Goal: Check status

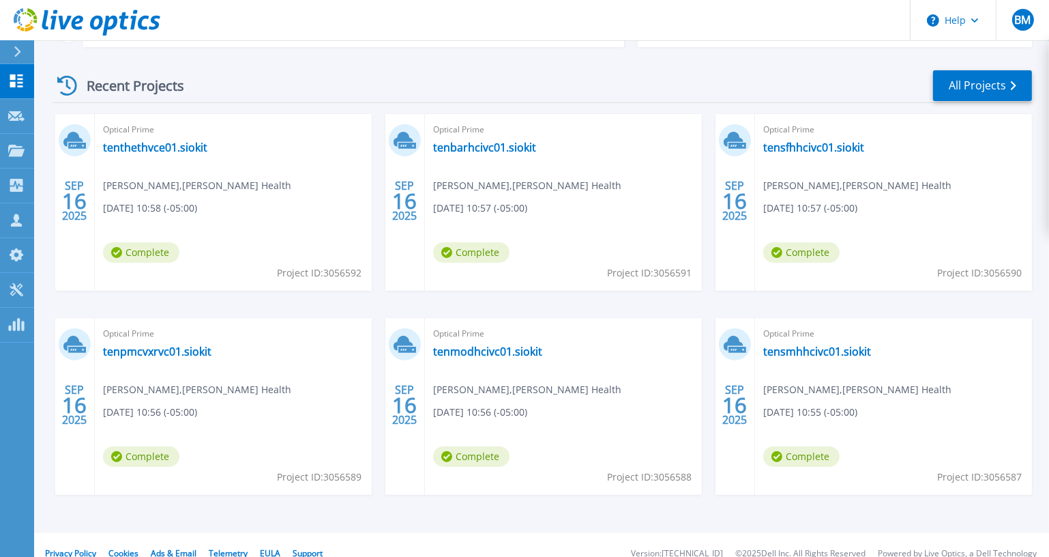
scroll to position [248, 0]
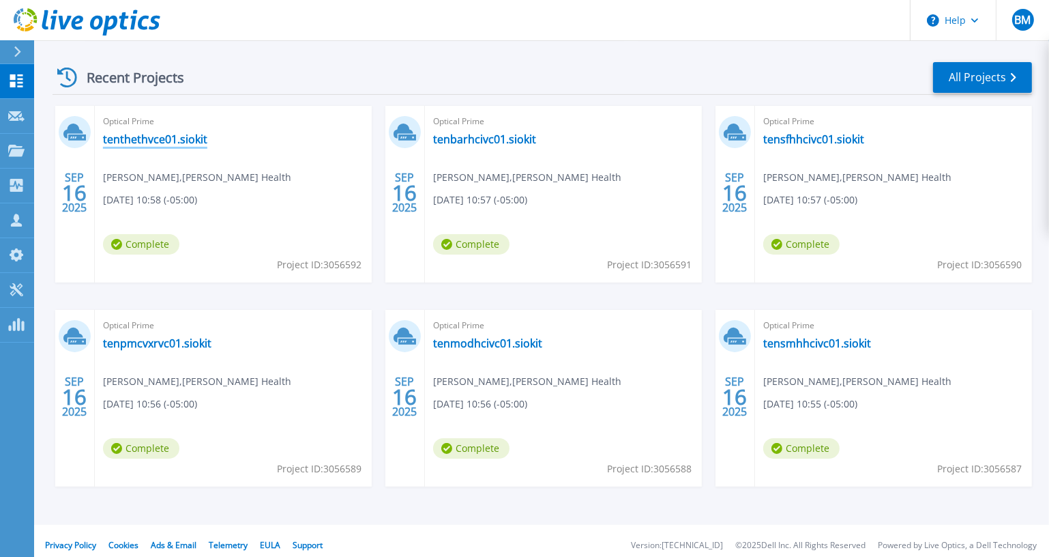
click at [148, 142] on link "tenthethvce01.siokit" at bounding box center [155, 139] width 104 height 14
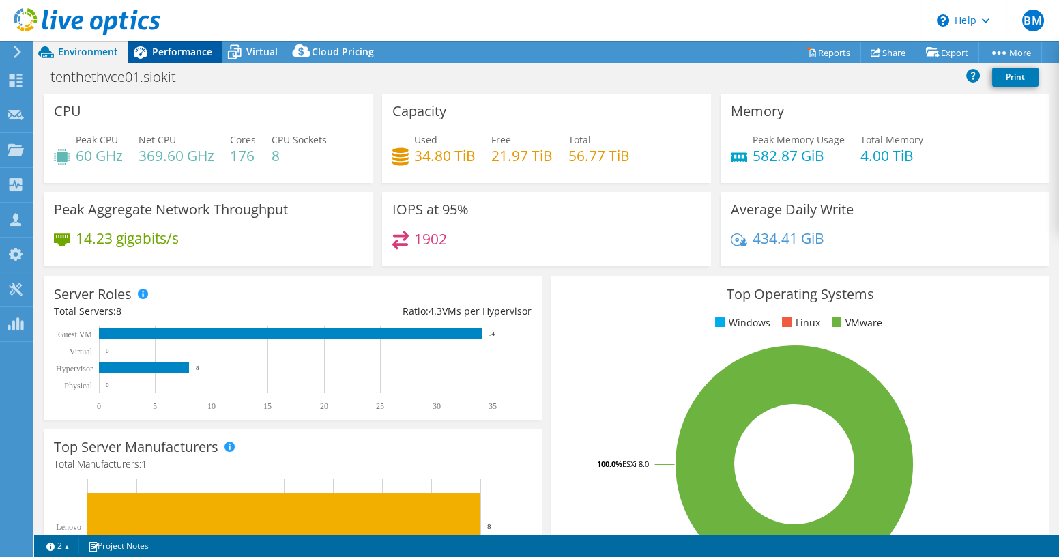
click at [168, 62] on div "Performance" at bounding box center [175, 52] width 94 height 22
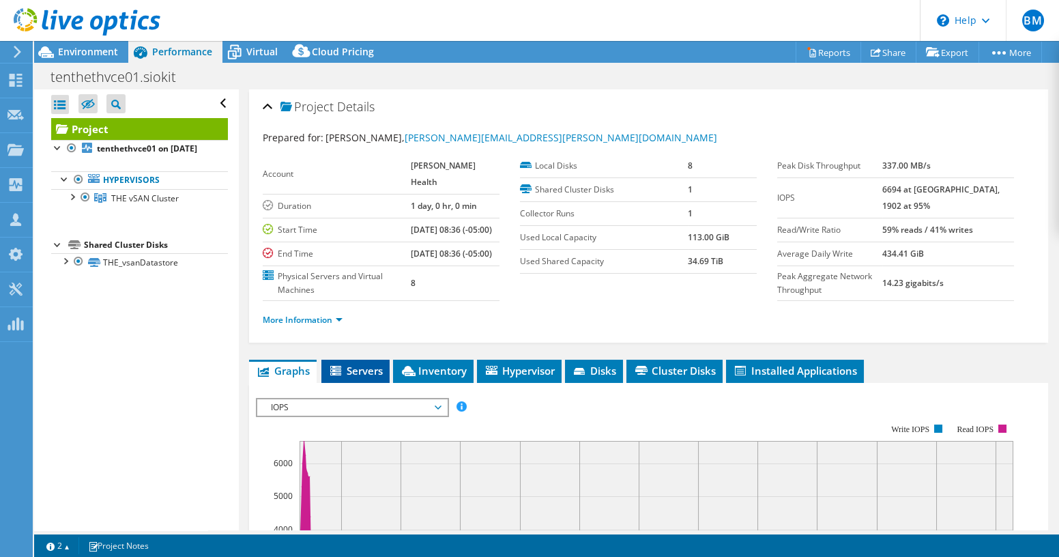
click at [356, 377] on span "Servers" at bounding box center [355, 371] width 55 height 14
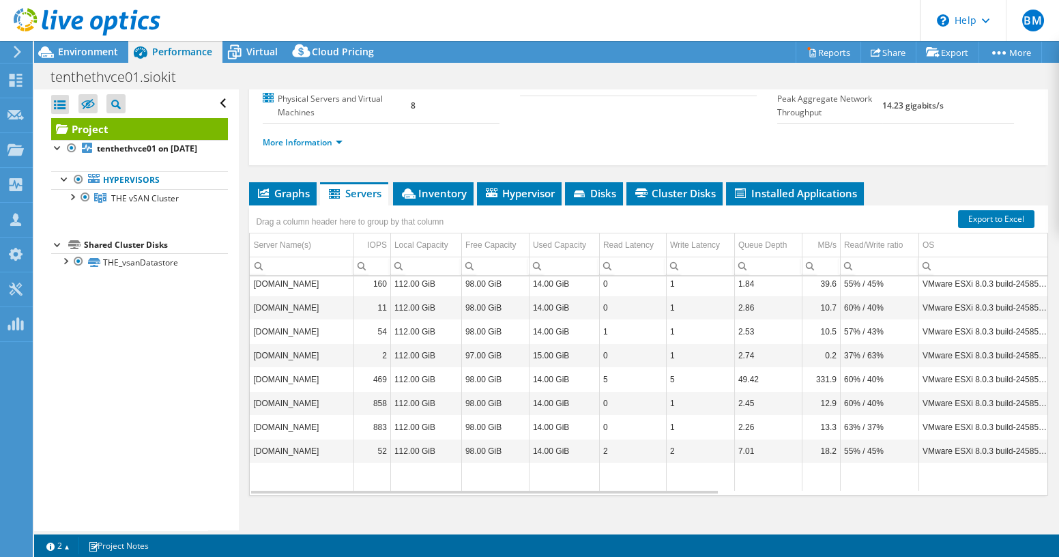
scroll to position [209, 0]
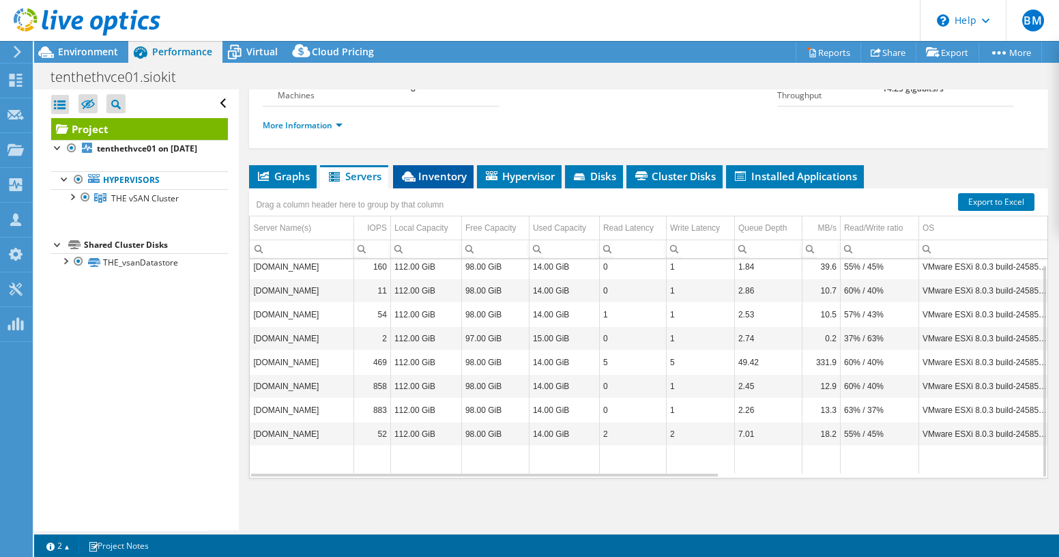
click at [443, 179] on span "Inventory" at bounding box center [433, 176] width 67 height 14
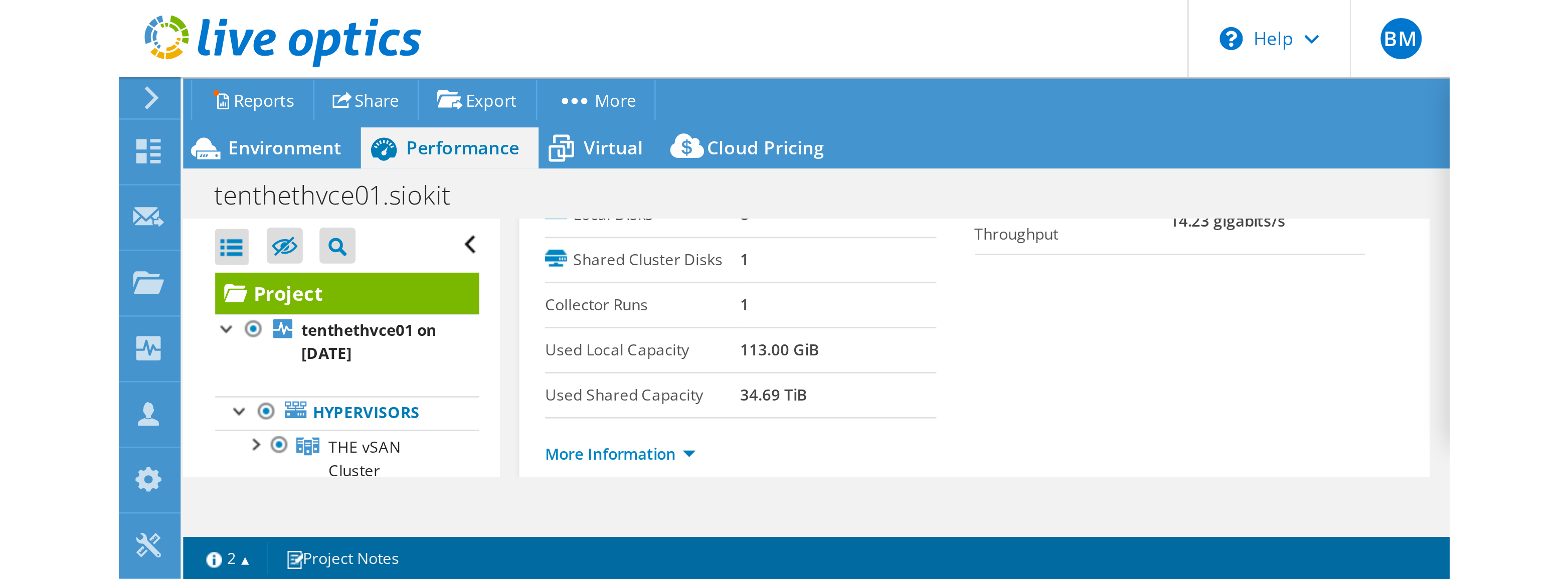
scroll to position [0, 0]
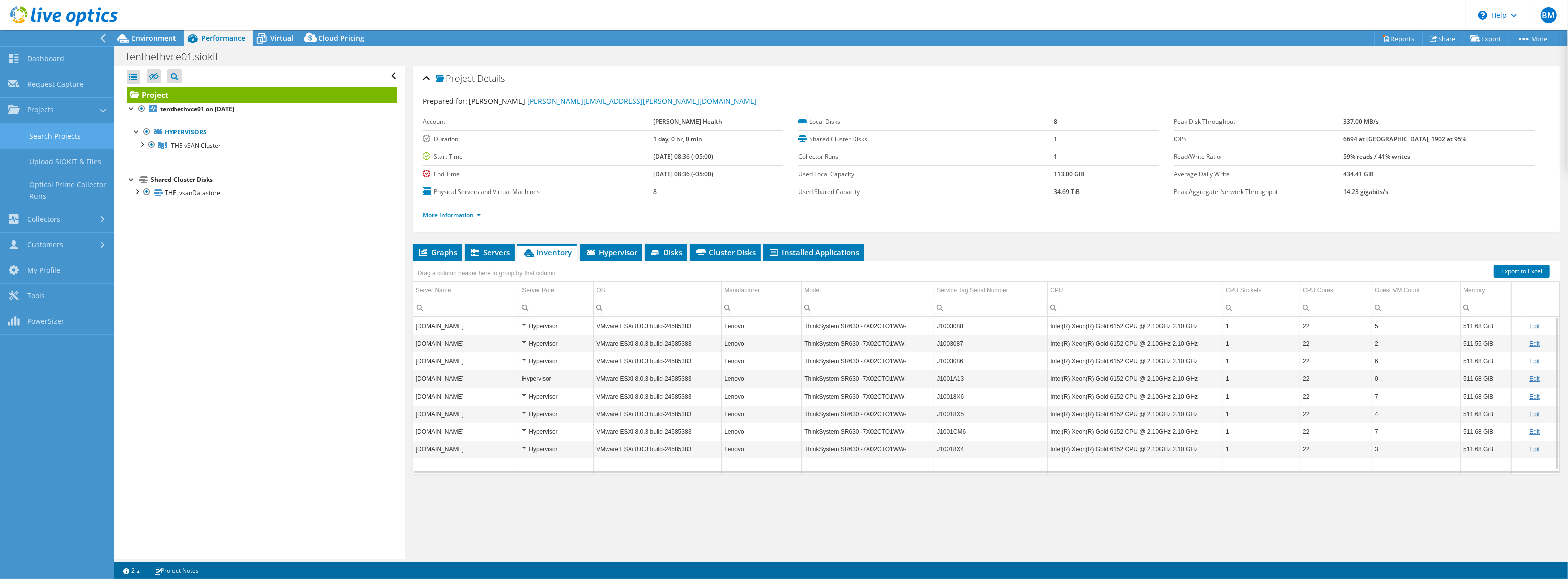
click at [43, 130] on link "Search Projects" at bounding box center [57, 136] width 115 height 26
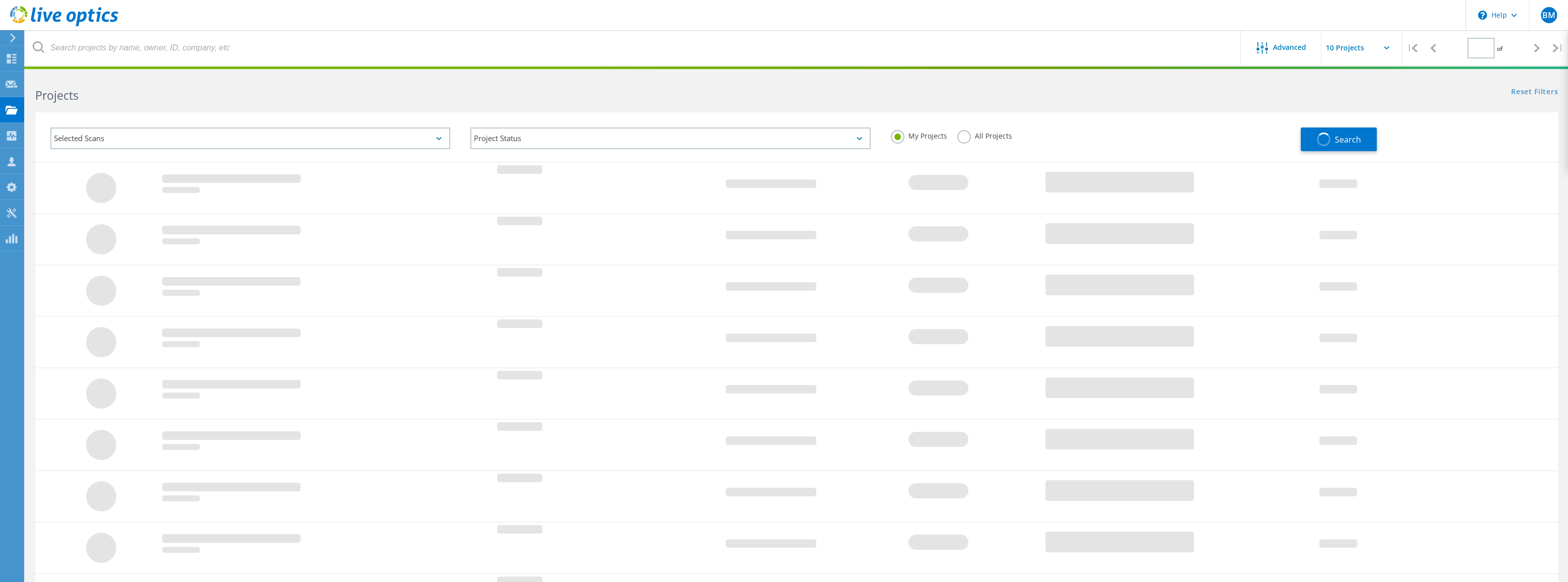
type input "1"
